Goal: Task Accomplishment & Management: Use online tool/utility

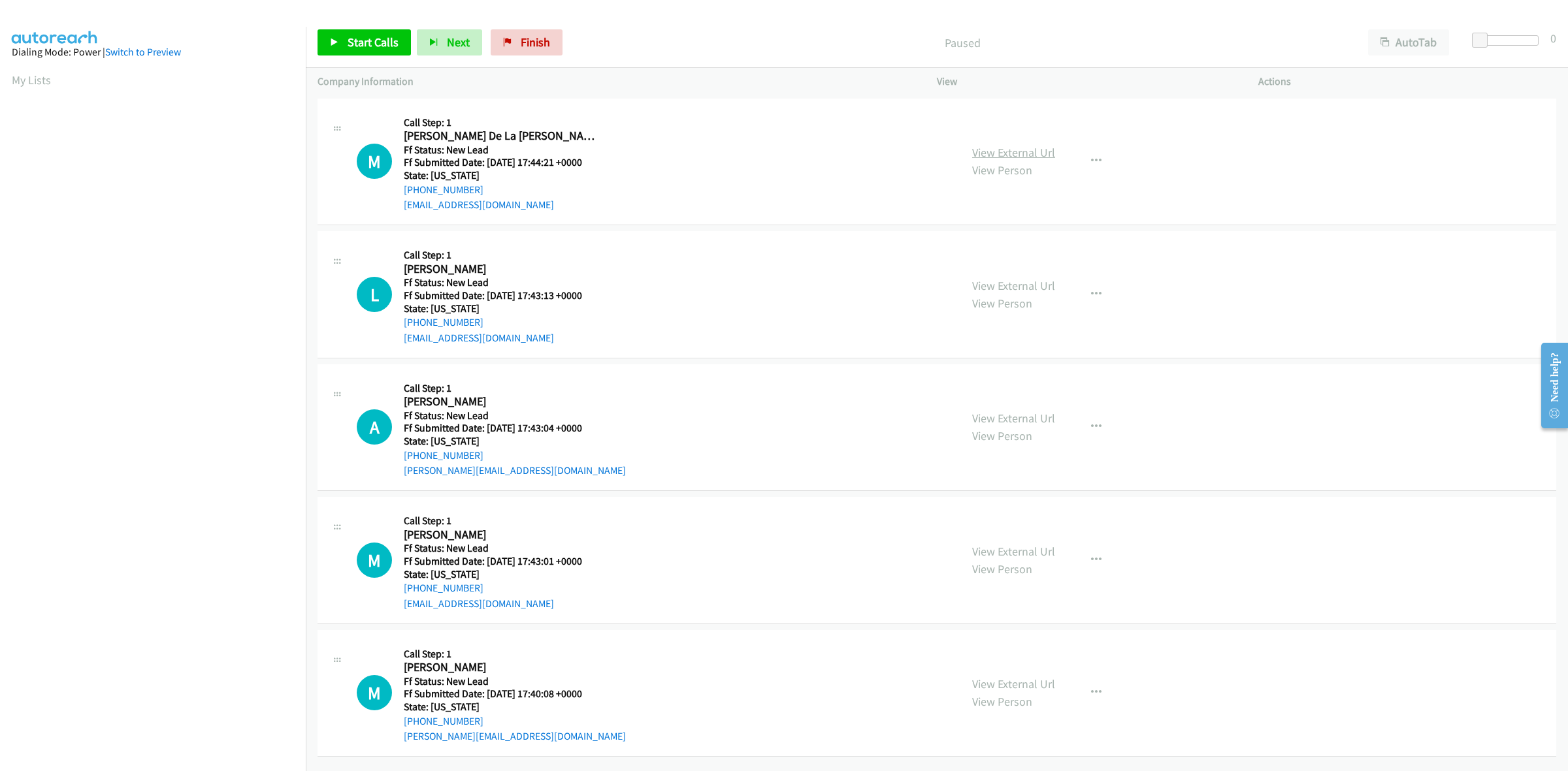
click at [1018, 158] on link "View External Url" at bounding box center [1014, 153] width 83 height 15
click at [1017, 280] on link "View External Url" at bounding box center [1014, 286] width 83 height 15
click at [353, 30] on link "Start Calls" at bounding box center [364, 42] width 93 height 26
click at [1006, 416] on link "View External Url" at bounding box center [1014, 418] width 83 height 15
click at [990, 547] on link "View External Url" at bounding box center [1014, 552] width 83 height 15
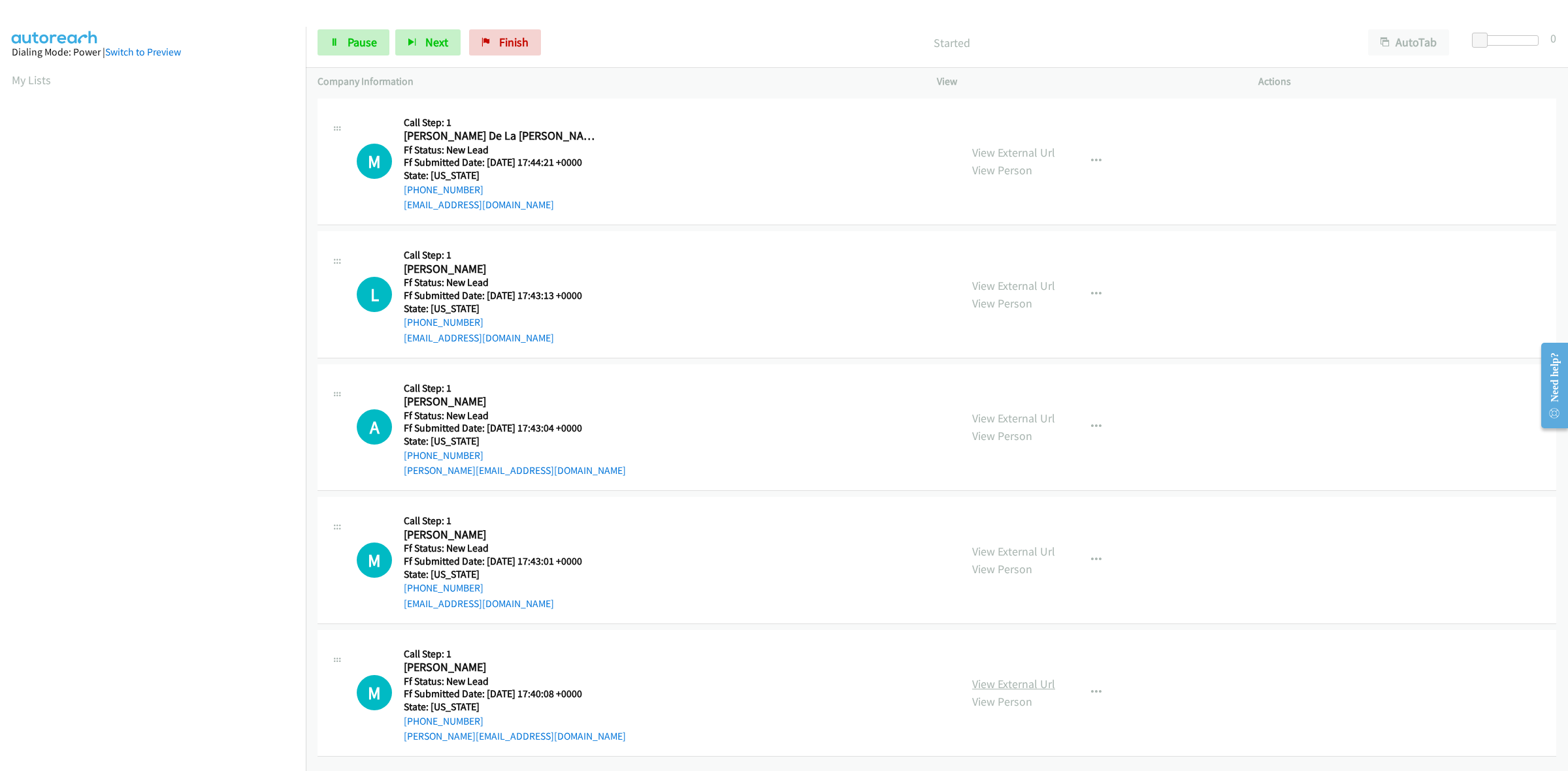
click at [1024, 691] on link "View External Url" at bounding box center [1014, 685] width 83 height 15
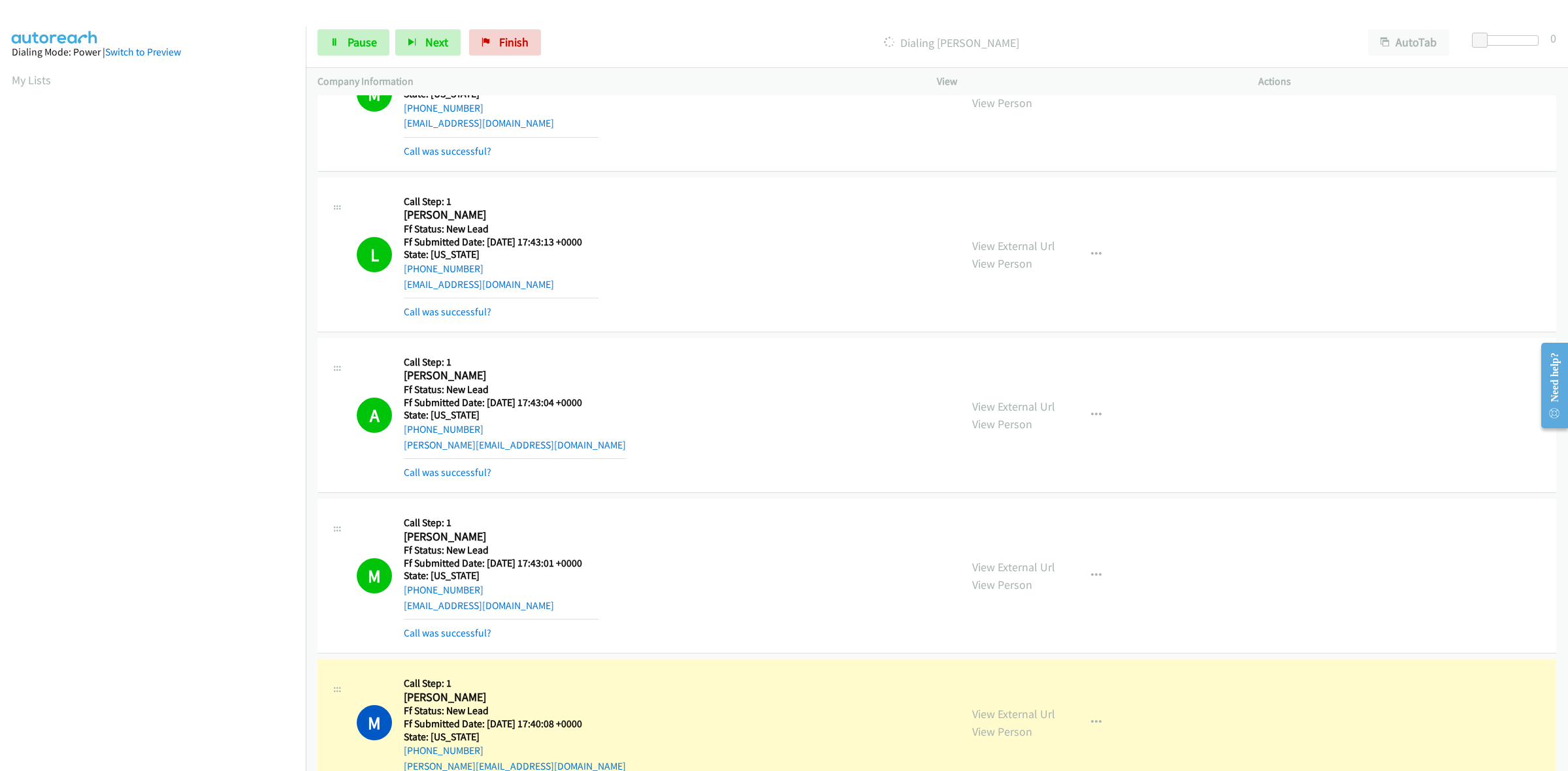
scroll to position [490, 0]
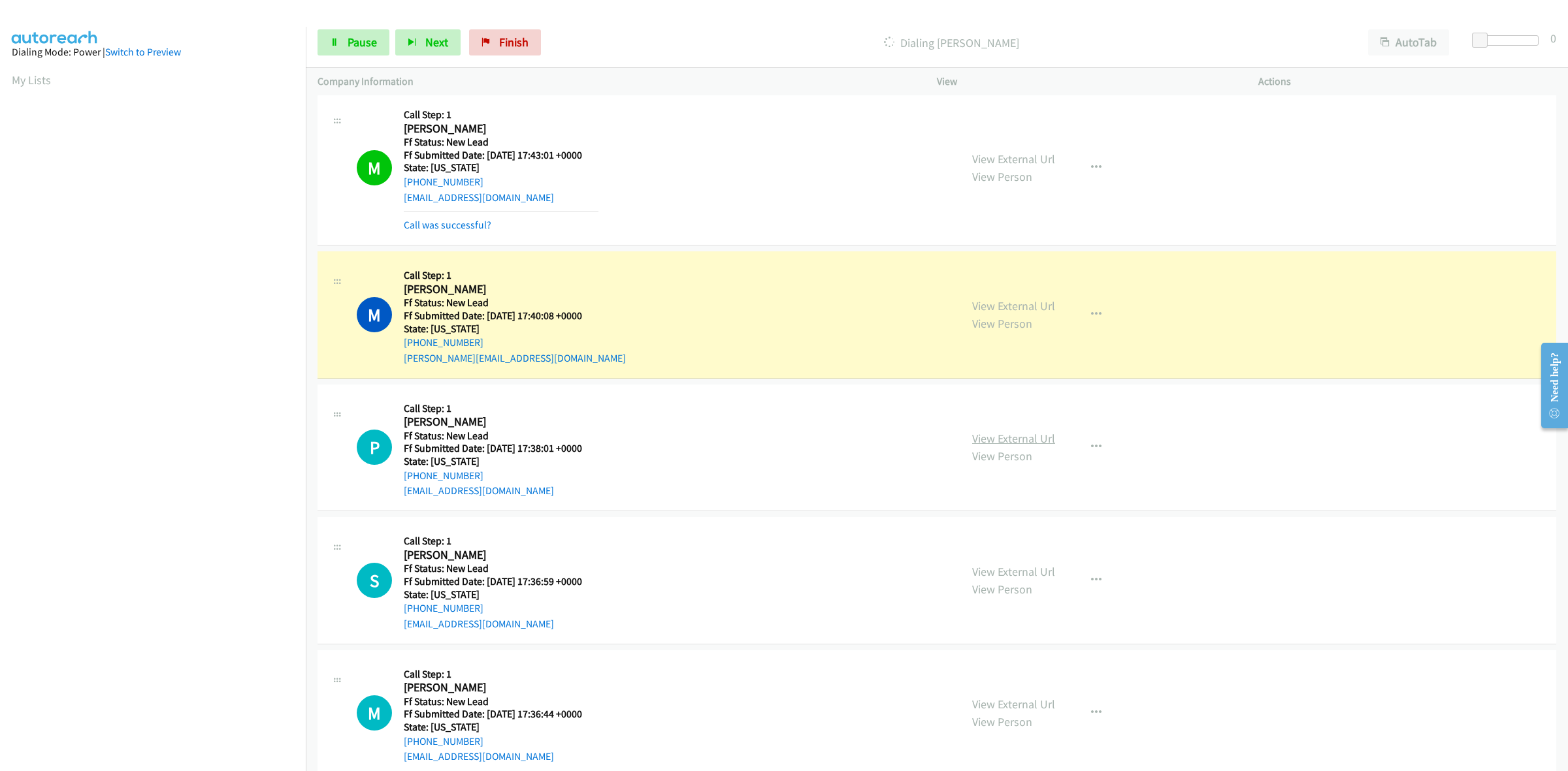
click at [991, 432] on link "View External Url" at bounding box center [1014, 439] width 83 height 15
click at [1010, 572] on link "View External Url" at bounding box center [1014, 572] width 83 height 15
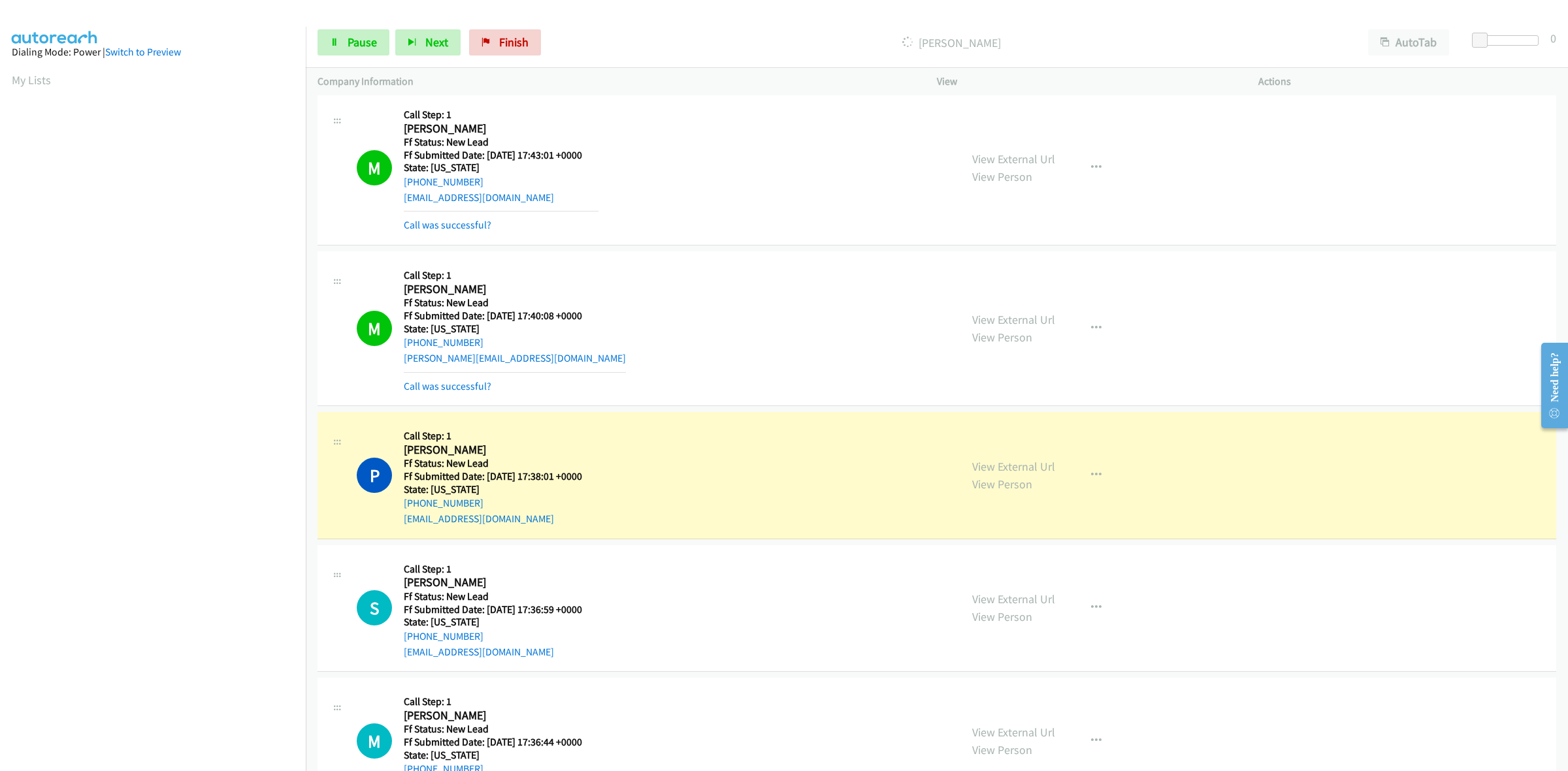
scroll to position [0, 1]
click at [354, 38] on span "Pause" at bounding box center [362, 43] width 29 height 15
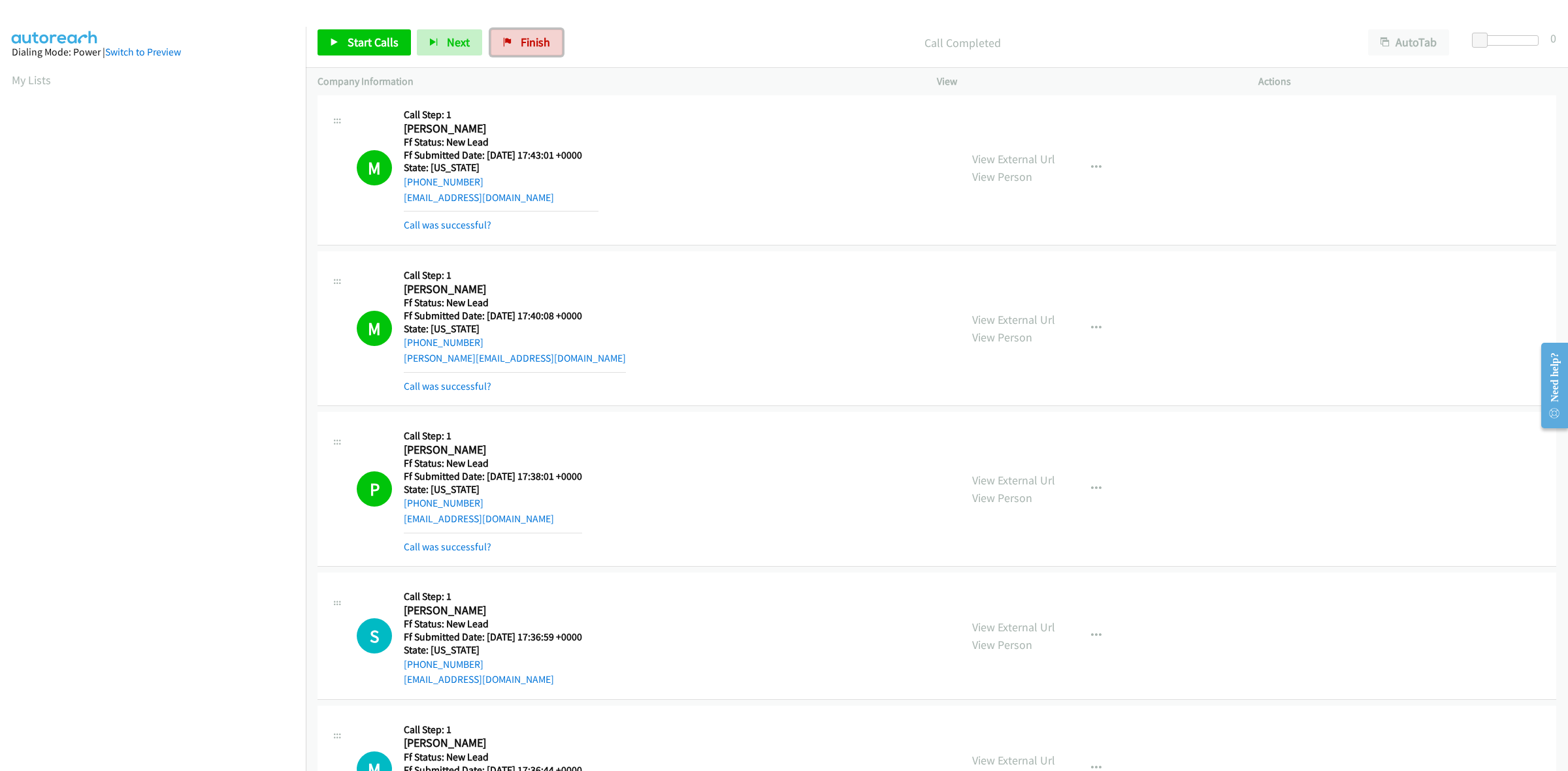
drag, startPoint x: 549, startPoint y: 46, endPoint x: 1263, endPoint y: 184, distance: 727.2
click at [549, 46] on link "Finish" at bounding box center [526, 42] width 72 height 26
